Goal: Complete application form

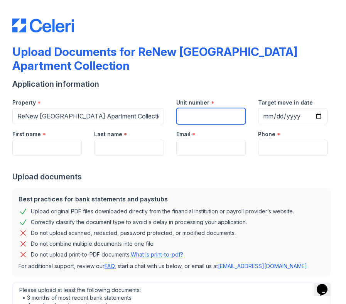
click at [192, 119] on input "Unit number" at bounding box center [210, 116] width 69 height 16
type input "201"
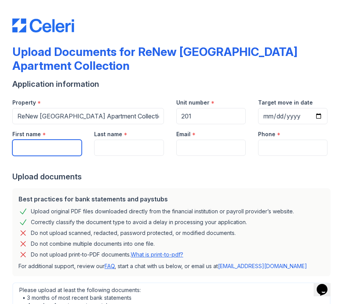
click at [49, 144] on input "First name" at bounding box center [46, 148] width 69 height 16
type input "Lovely"
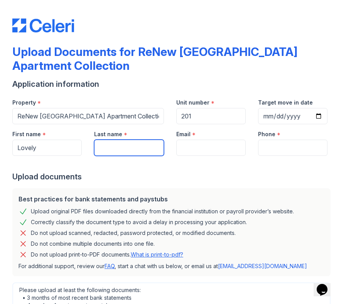
type input "[PERSON_NAME]"
type input "[EMAIL_ADDRESS][DOMAIN_NAME]"
type input "6166355369"
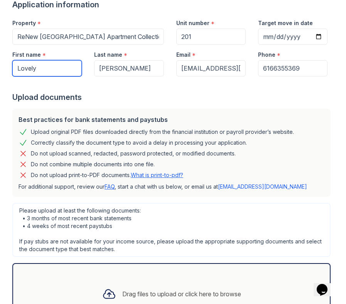
scroll to position [148, 0]
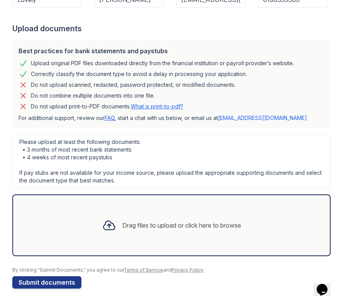
click at [108, 221] on icon at bounding box center [109, 226] width 14 height 14
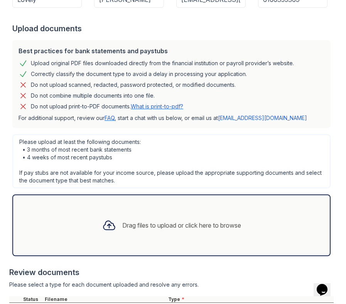
click at [115, 222] on div at bounding box center [109, 225] width 20 height 20
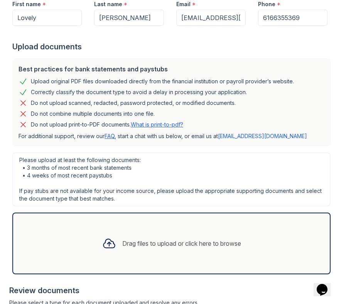
scroll to position [242, 0]
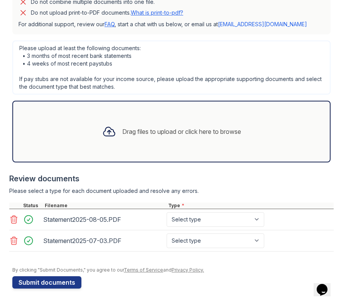
click at [99, 131] on div at bounding box center [109, 132] width 20 height 20
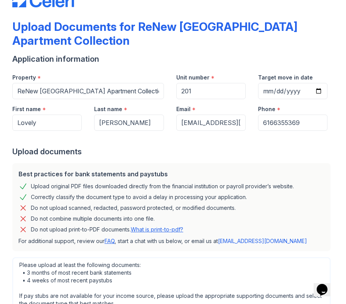
scroll to position [22, 0]
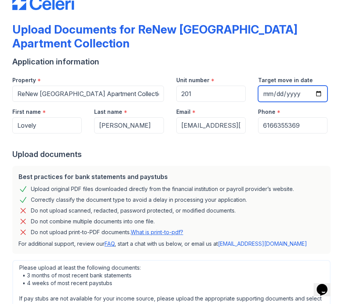
click at [265, 95] on input "Target move in date" at bounding box center [292, 94] width 69 height 16
click at [319, 93] on input "Target move in date" at bounding box center [292, 94] width 69 height 16
type input "[DATE]"
click at [221, 160] on form "Application information Property * [GEOGRAPHIC_DATA] Apartment Collection Unit …" at bounding box center [173, 292] width 322 height 473
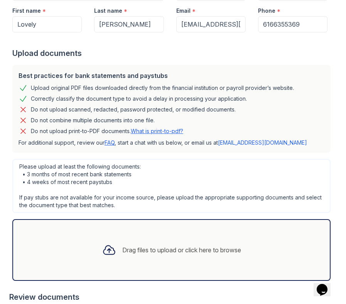
scroll to position [263, 0]
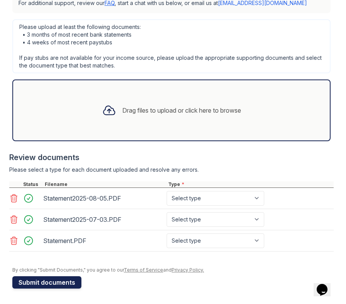
click at [46, 283] on button "Submit documents" at bounding box center [46, 282] width 69 height 12
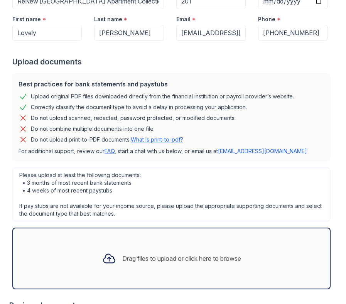
scroll to position [342, 0]
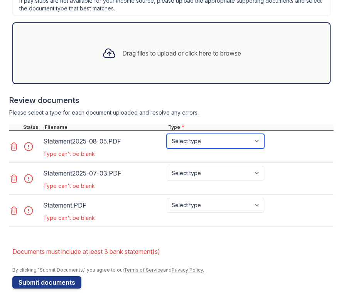
click at [220, 143] on select "Select type Paystub Bank Statement Offer Letter Tax Documents Benefit Award Let…" at bounding box center [216, 141] width 98 height 15
select select "bank_statement"
click at [167, 134] on select "Select type Paystub Bank Statement Offer Letter Tax Documents Benefit Award Let…" at bounding box center [216, 141] width 98 height 15
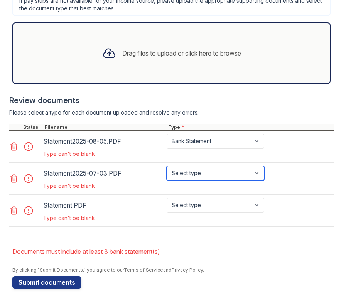
click at [215, 170] on select "Select type Paystub Bank Statement Offer Letter Tax Documents Benefit Award Let…" at bounding box center [216, 173] width 98 height 15
select select "bank_statement"
click at [167, 166] on select "Select type Paystub Bank Statement Offer Letter Tax Documents Benefit Award Let…" at bounding box center [216, 173] width 98 height 15
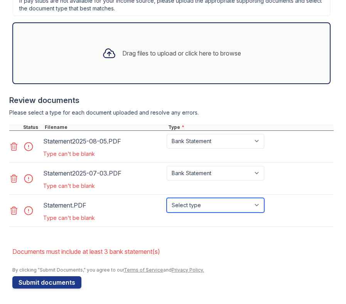
click at [208, 202] on select "Select type Paystub Bank Statement Offer Letter Tax Documents Benefit Award Let…" at bounding box center [216, 205] width 98 height 15
select select "bank_statement"
click at [167, 198] on select "Select type Paystub Bank Statement Offer Letter Tax Documents Benefit Award Let…" at bounding box center [216, 205] width 98 height 15
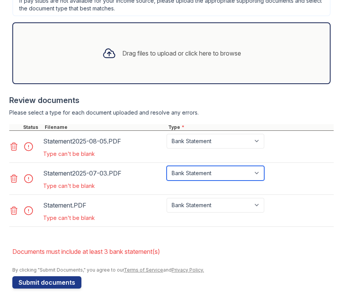
click at [187, 176] on select "Select type Paystub Bank Statement Offer Letter Tax Documents Benefit Award Let…" at bounding box center [216, 173] width 98 height 15
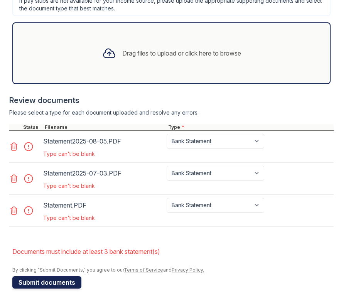
click at [31, 286] on button "Submit documents" at bounding box center [46, 282] width 69 height 12
